Goal: Check status: Check status

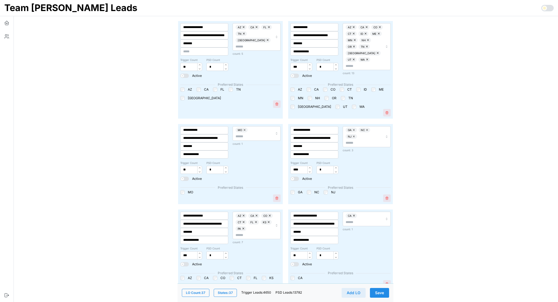
scroll to position [1040, 0]
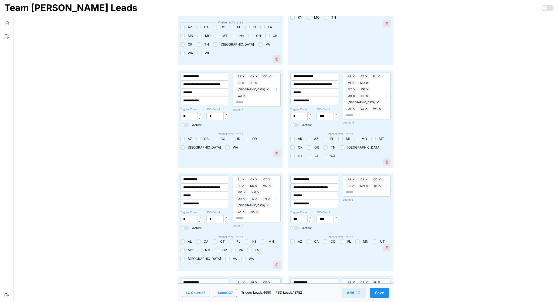
click at [9, 93] on div at bounding box center [6, 152] width 13 height 272
click at [8, 23] on icon "button" at bounding box center [6, 22] width 5 height 5
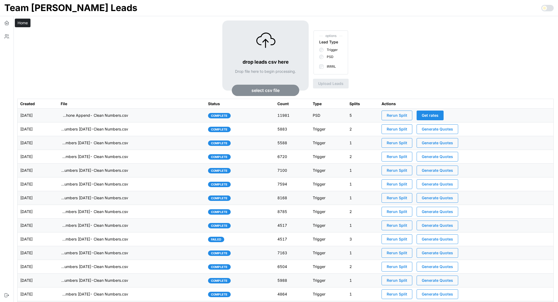
click at [179, 118] on td "imports/[PERSON_NAME]/1755554868013-VA IRRRL Leads Master List [DATE]- Cell Pho…" at bounding box center [131, 116] width 147 height 14
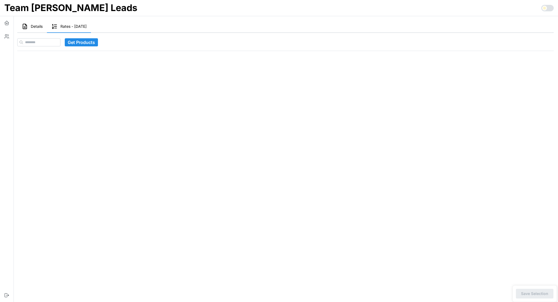
click at [32, 32] on button "Details" at bounding box center [32, 27] width 30 height 12
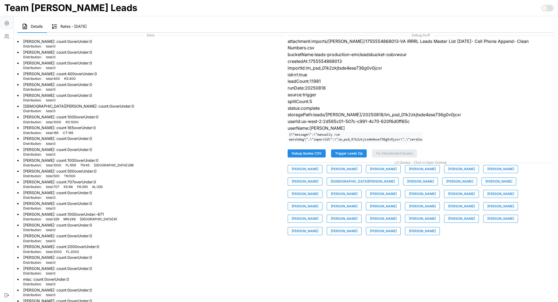
click at [5, 29] on button "button" at bounding box center [6, 22] width 13 height 13
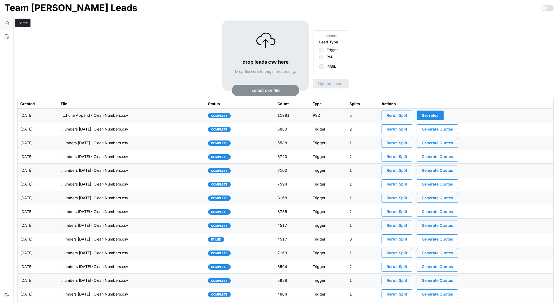
click at [8, 22] on icon "button" at bounding box center [7, 22] width 4 height 2
click at [266, 115] on td "complete" at bounding box center [239, 116] width 69 height 14
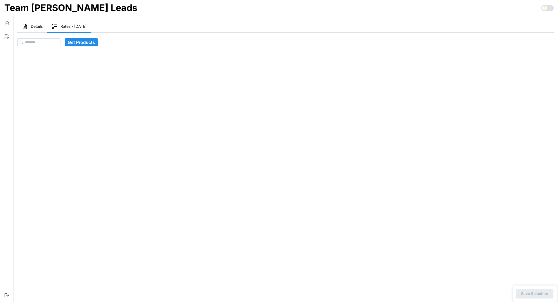
click at [27, 26] on icon "button" at bounding box center [25, 26] width 6 height 6
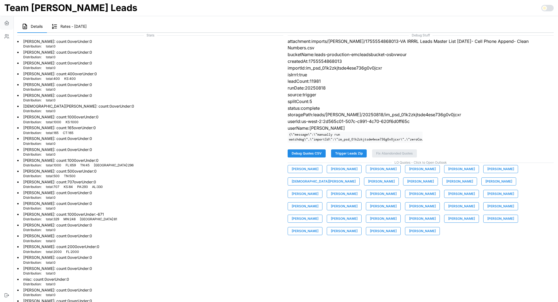
click at [11, 24] on button "button" at bounding box center [6, 22] width 13 height 13
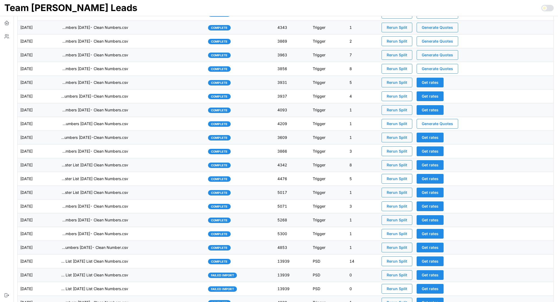
scroll to position [561, 0]
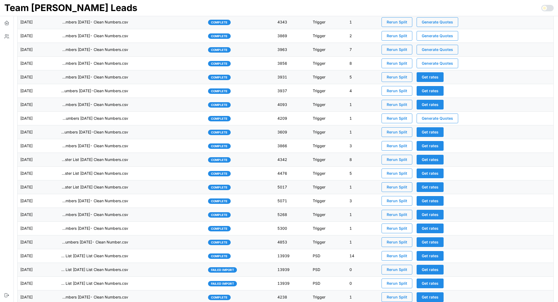
click at [292, 255] on td "13939" at bounding box center [292, 256] width 35 height 14
